Goal: Information Seeking & Learning: Check status

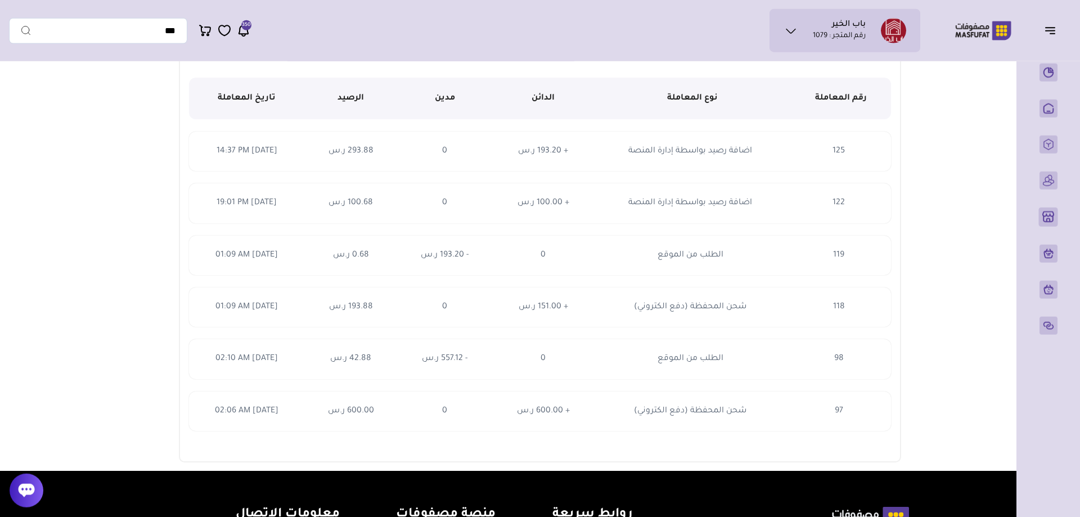
scroll to position [229, 0]
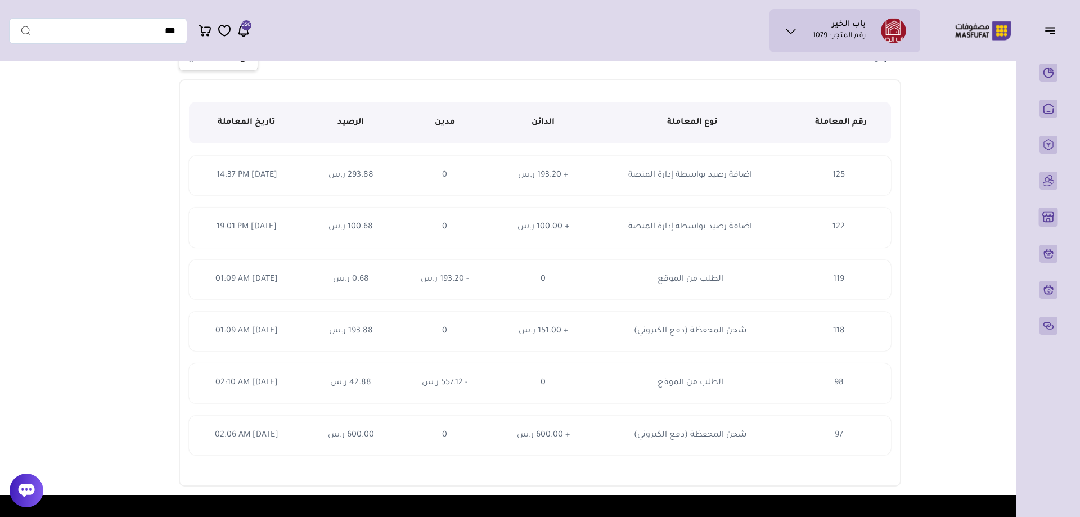
drag, startPoint x: 190, startPoint y: 446, endPoint x: 873, endPoint y: 143, distance: 747.4
click at [869, 146] on tickets_table "رقم المعاملة نوع المعاملة الدائن [GEOGRAPHIC_DATA] الرصيد تاريخ المعاملة 125 12…" at bounding box center [539, 278] width 701 height 378
click at [960, 139] on main "أضف رصيد إلى المحفظة قم بإضافة الأموال من خلال بوابات الدفع الرقمية الآمنة طرق …" at bounding box center [540, 166] width 1062 height 657
drag, startPoint x: 588, startPoint y: 179, endPoint x: 512, endPoint y: 270, distance: 118.5
click at [512, 270] on tbody "125 اضافة رصيد بواسطة إدارة المنصة + 193.20 ر.س 122 119" at bounding box center [539, 305] width 701 height 299
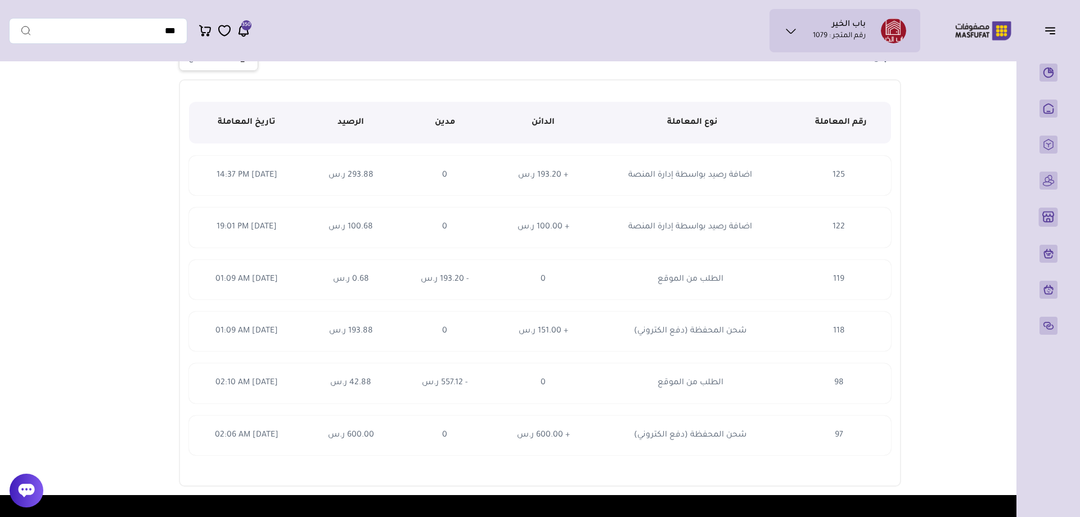
click at [911, 171] on main "محفظتي إضافة رصيد إلى المحفظة 293.88 ر.س الرصيد في المحفظة" at bounding box center [540, 166] width 810 height 657
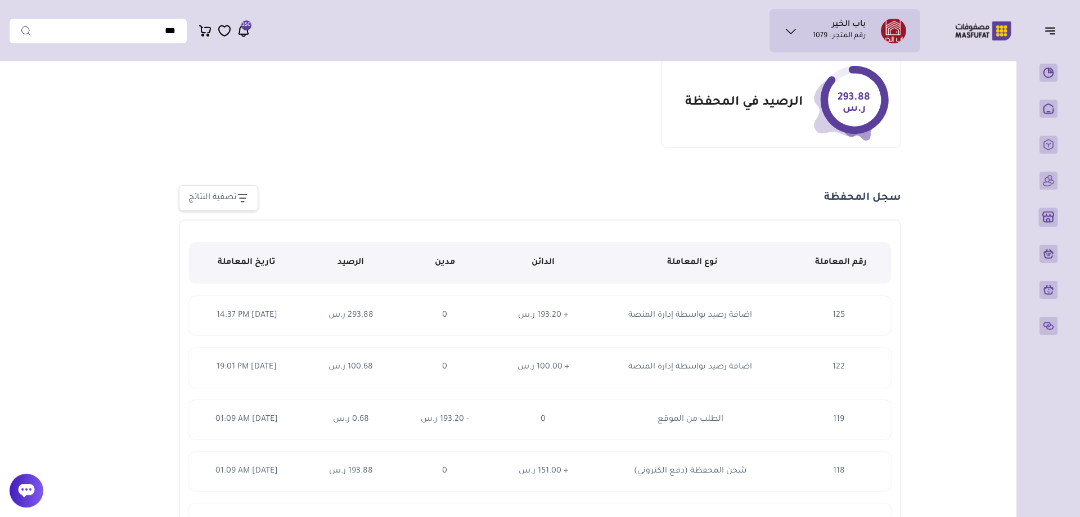
scroll to position [0, 0]
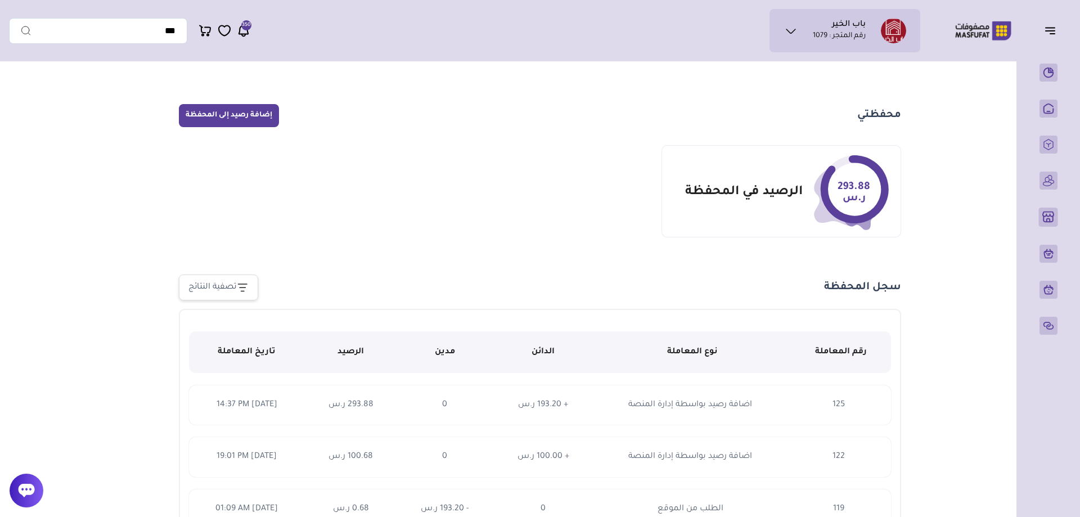
click at [629, 224] on section "293.88 ر.س الرصيد في المحفظة" at bounding box center [539, 191] width 721 height 92
drag, startPoint x: 913, startPoint y: 112, endPoint x: 625, endPoint y: 167, distance: 292.6
click at [634, 165] on main "محفظتي إضافة رصيد إلى المحفظة 293.88 ر.س الرصيد في المحفظة" at bounding box center [540, 395] width 810 height 657
click at [562, 179] on section "293.88 ر.س الرصيد في المحفظة" at bounding box center [539, 191] width 721 height 92
drag, startPoint x: 579, startPoint y: 190, endPoint x: 928, endPoint y: 125, distance: 355.1
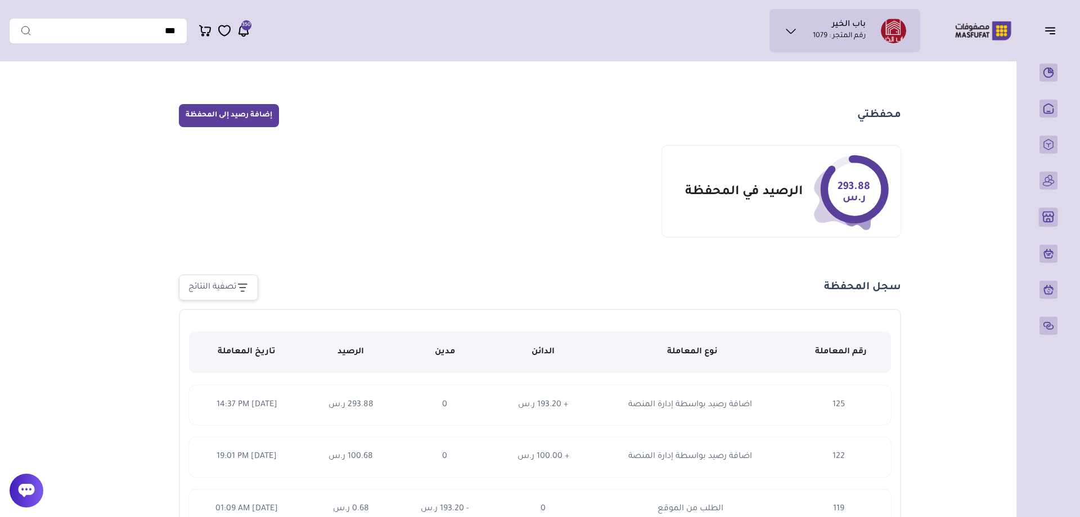
click at [915, 132] on main "محفظتي إضافة رصيد إلى المحفظة 293.88 ر.س الرصيد في المحفظة" at bounding box center [540, 395] width 810 height 657
click at [958, 110] on main "أضف رصيد إلى المحفظة قم بإضافة الأموال من خلال بوابات الدفع الرقمية الآمنة طرق …" at bounding box center [540, 395] width 1062 height 657
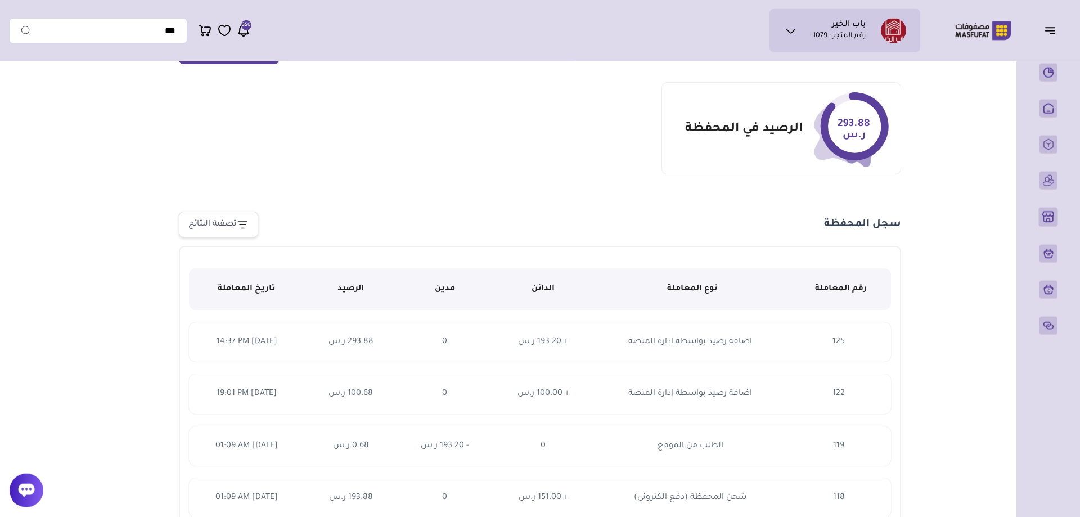
scroll to position [57, 0]
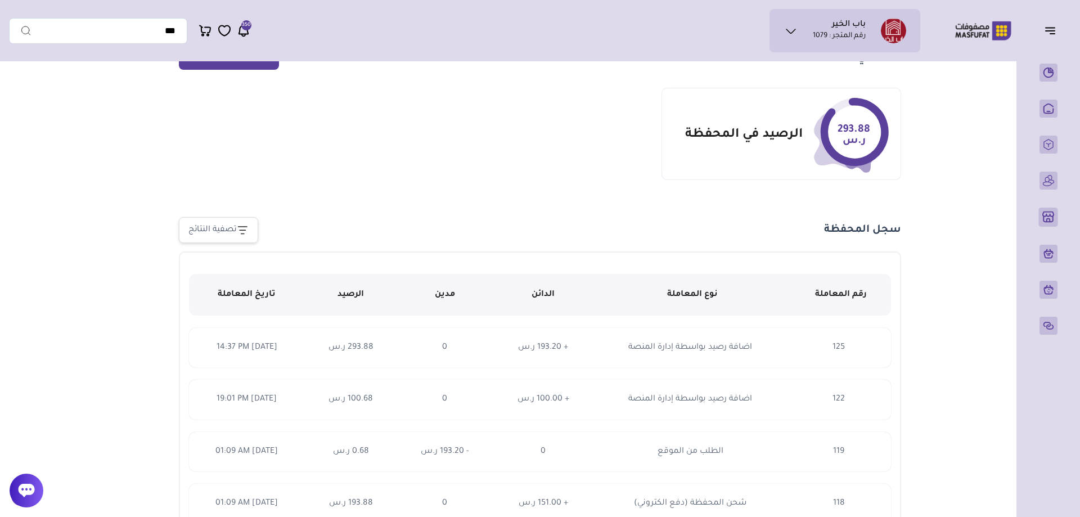
click at [36, 154] on main "أضف رصيد إلى المحفظة قم بإضافة الأموال من خلال بوابات الدفع الرقمية الآمنة طرق …" at bounding box center [540, 338] width 1062 height 657
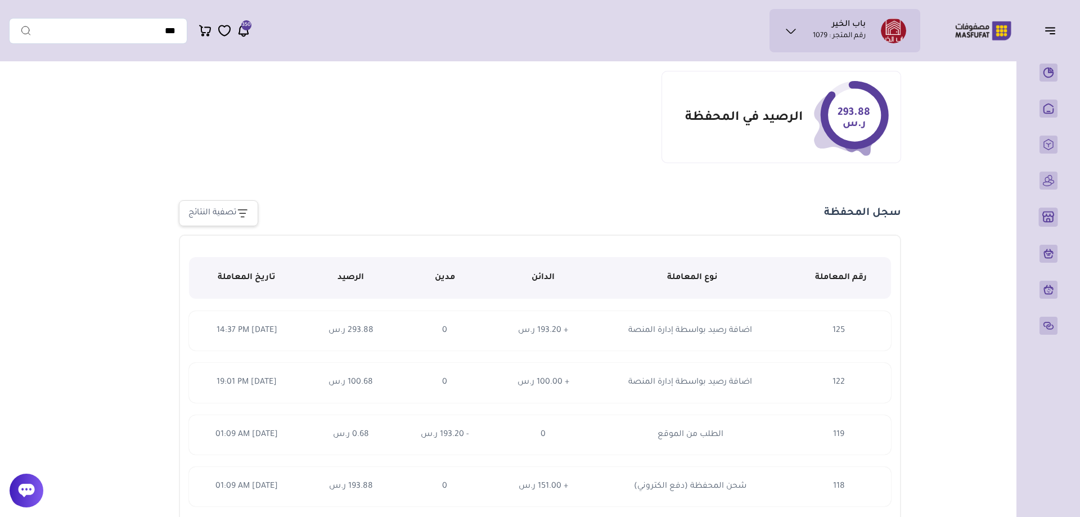
scroll to position [229, 0]
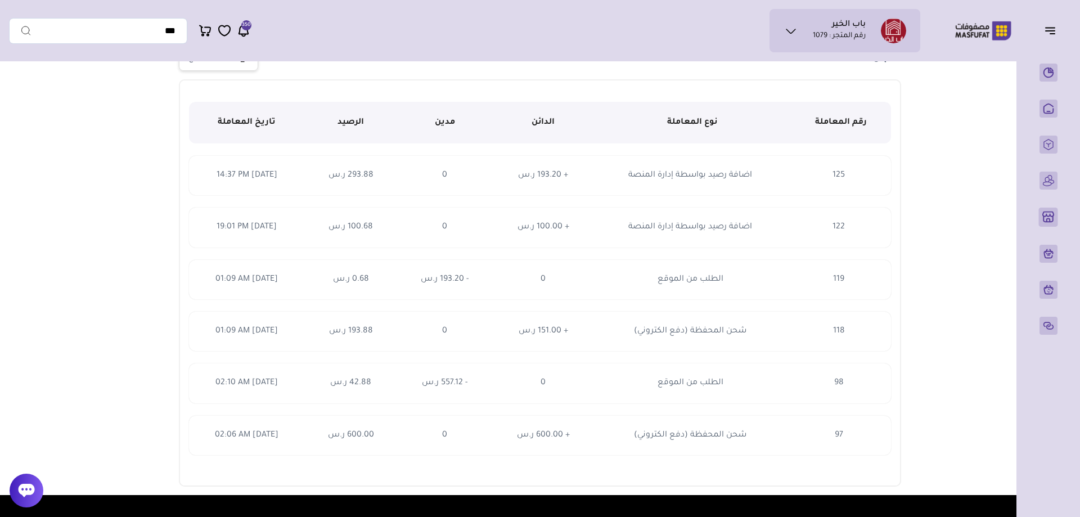
drag, startPoint x: 787, startPoint y: 228, endPoint x: 628, endPoint y: 166, distance: 170.2
click at [626, 164] on tbody "125 اضافة رصيد بواسطة إدارة المنصة + 193.20 ر.س 122 119" at bounding box center [539, 305] width 701 height 299
drag, startPoint x: 783, startPoint y: 184, endPoint x: 543, endPoint y: 238, distance: 246.1
click at [543, 238] on tbody "125 اضافة رصيد بواسطة إدارة المنصة + 193.20 ر.س 122 119" at bounding box center [539, 305] width 701 height 299
click at [642, 218] on td "اضافة رصيد بواسطة إدارة المنصة" at bounding box center [692, 226] width 197 height 39
